Goal: Information Seeking & Learning: Learn about a topic

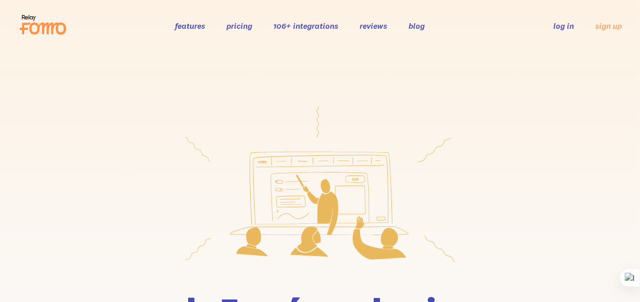
click at [233, 22] on link "pricing" at bounding box center [239, 26] width 26 height 10
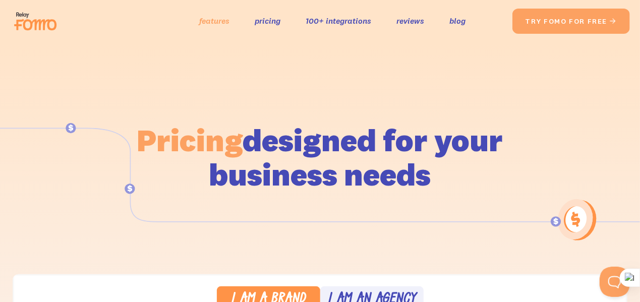
click at [225, 22] on link "features" at bounding box center [214, 21] width 30 height 15
